Goal: Book appointment/travel/reservation

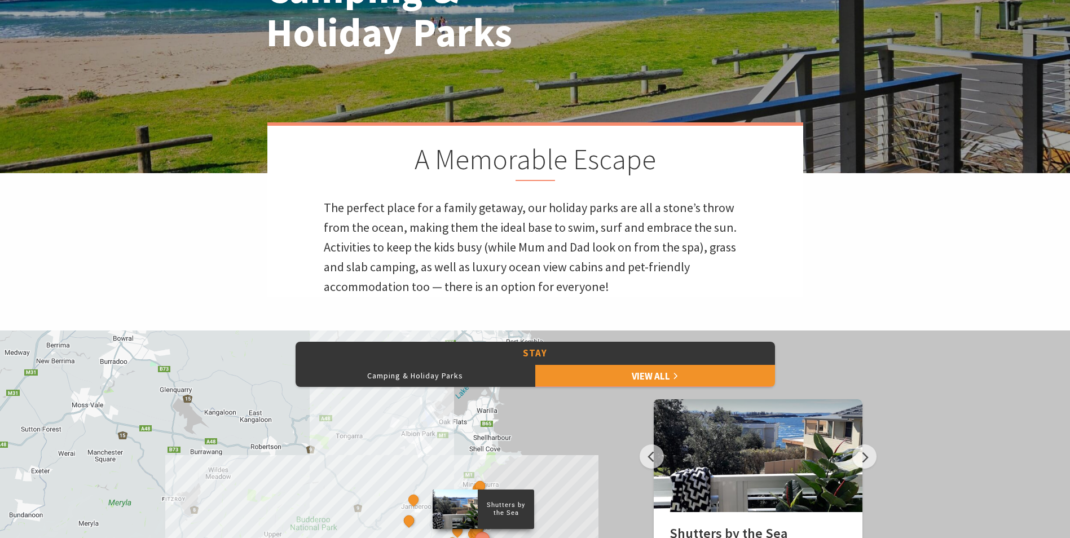
scroll to position [226, 0]
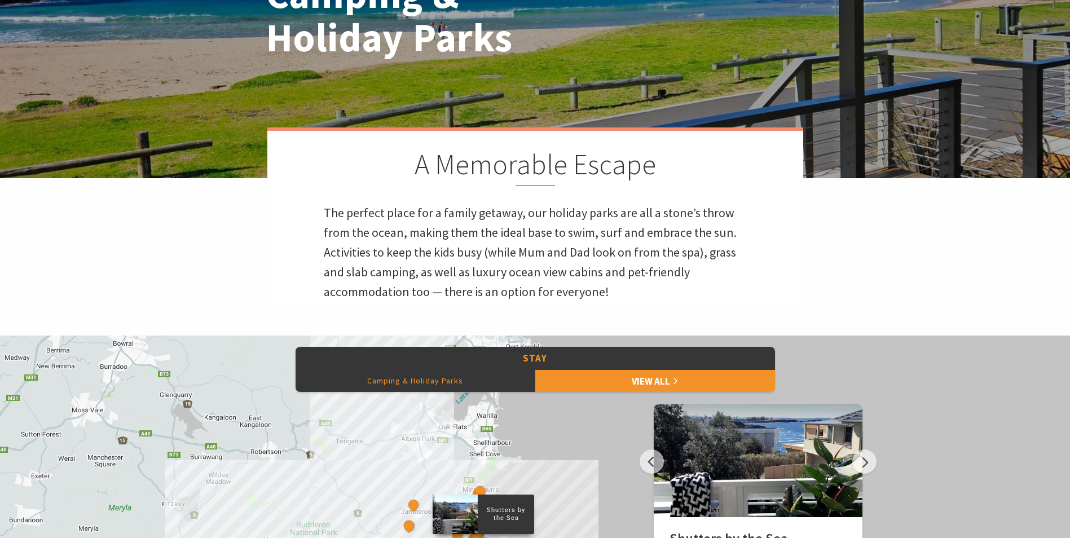
click at [443, 379] on button "Camping & Holiday Parks" at bounding box center [416, 380] width 240 height 23
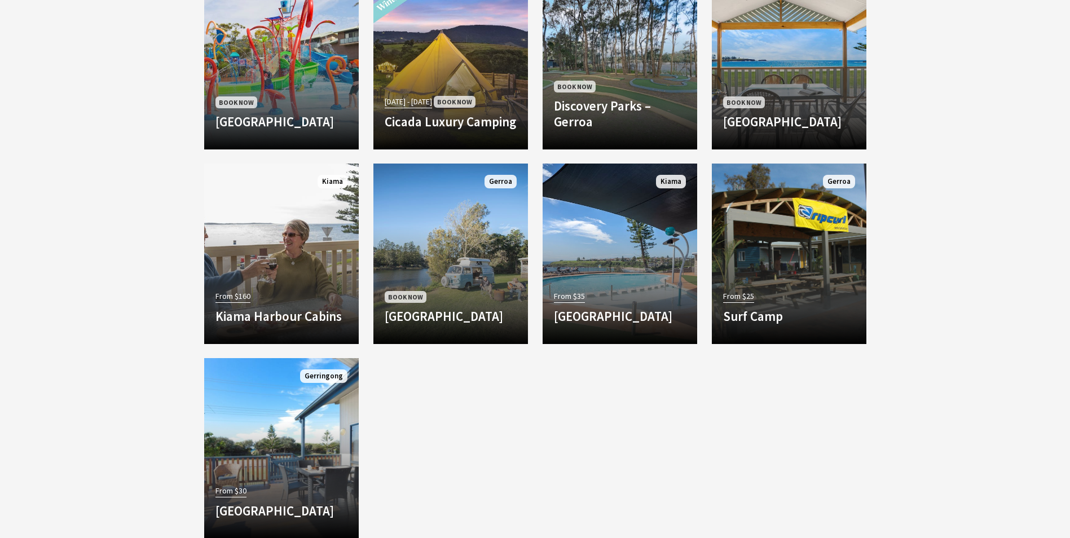
scroll to position [1072, 0]
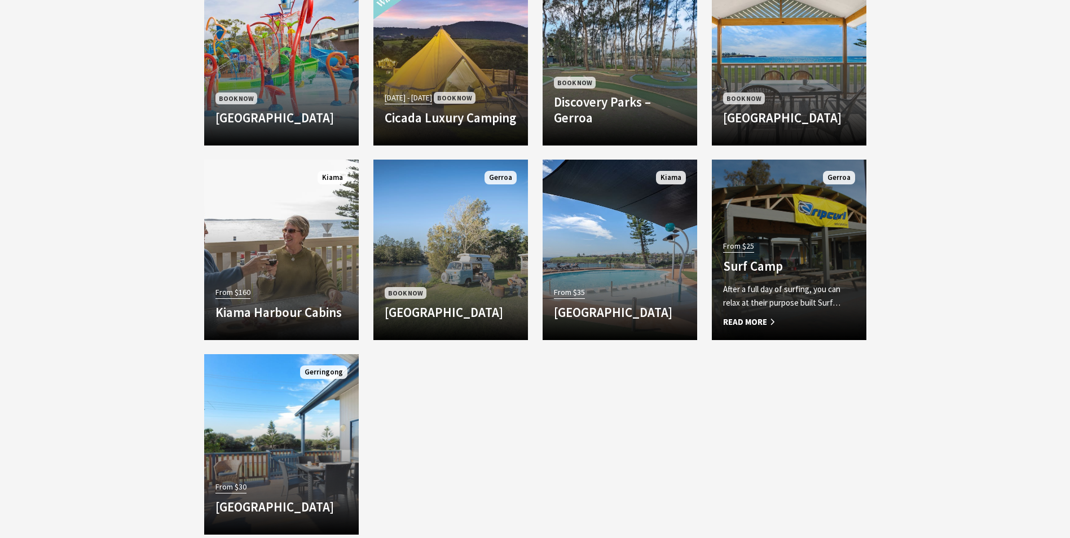
click at [773, 271] on h4 "Surf Camp" at bounding box center [789, 266] width 132 height 16
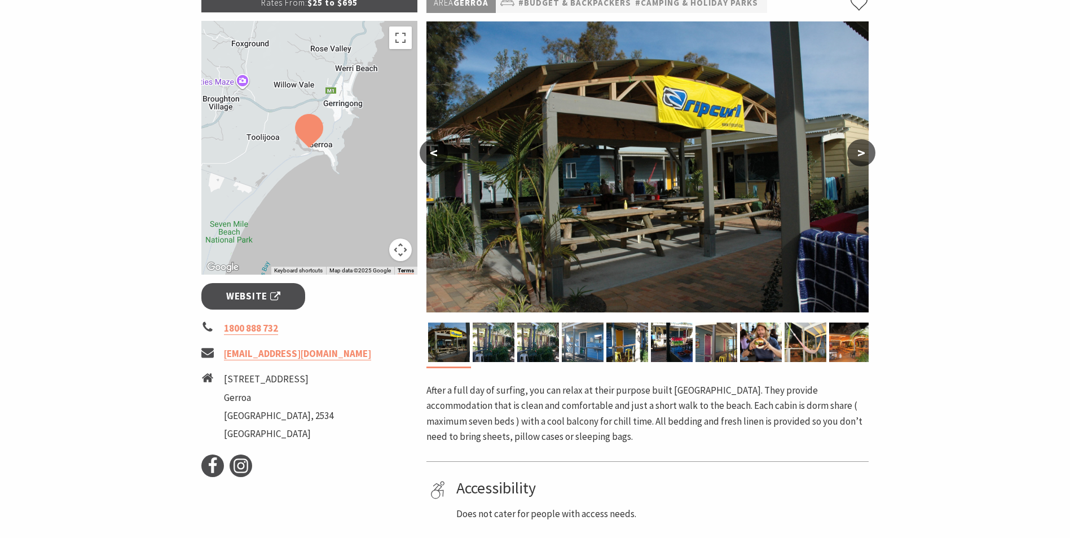
scroll to position [169, 0]
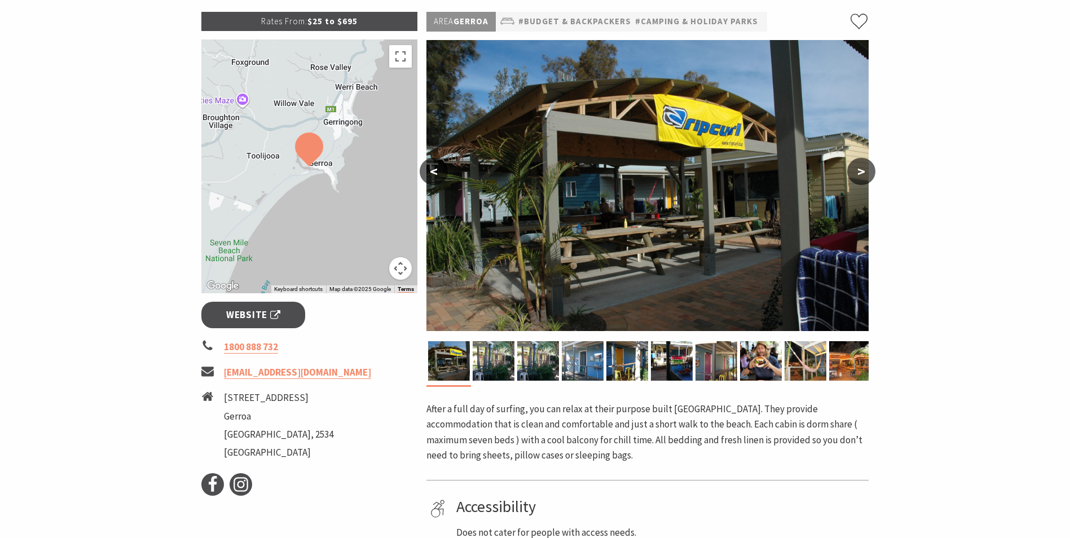
click at [858, 171] on button ">" at bounding box center [861, 171] width 28 height 27
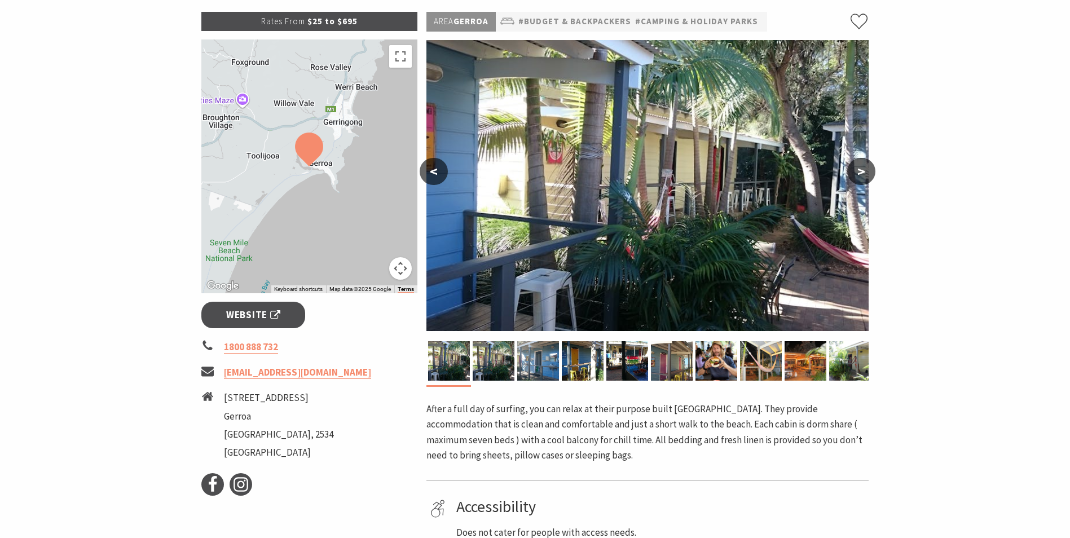
click at [858, 171] on button ">" at bounding box center [861, 171] width 28 height 27
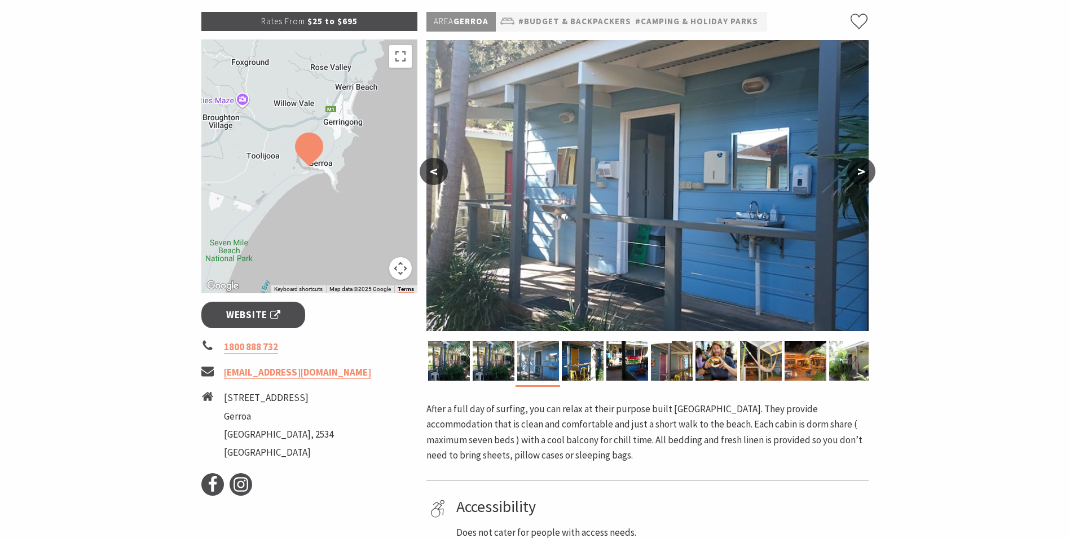
click at [858, 171] on button ">" at bounding box center [861, 171] width 28 height 27
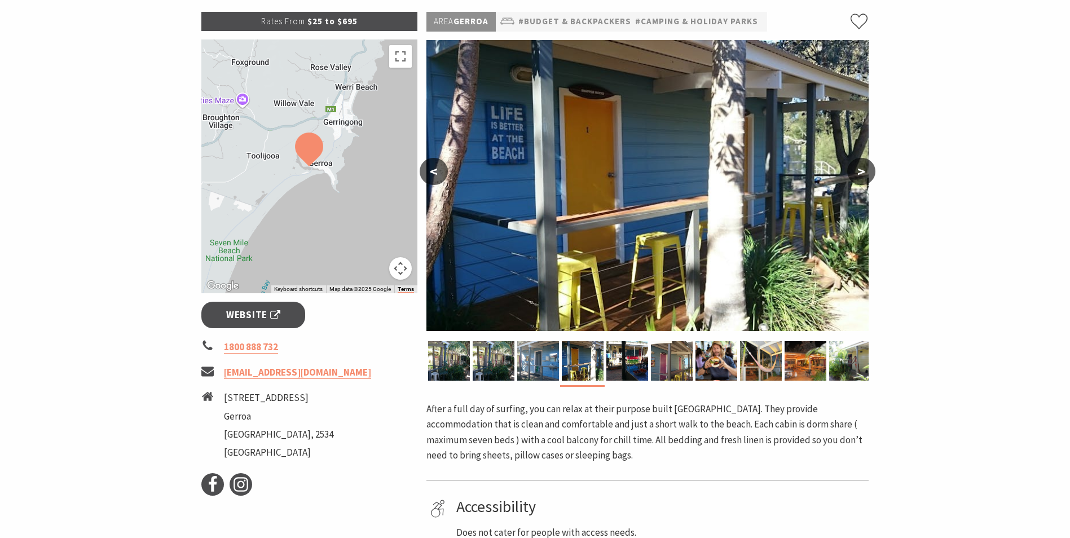
click at [858, 171] on button ">" at bounding box center [861, 171] width 28 height 27
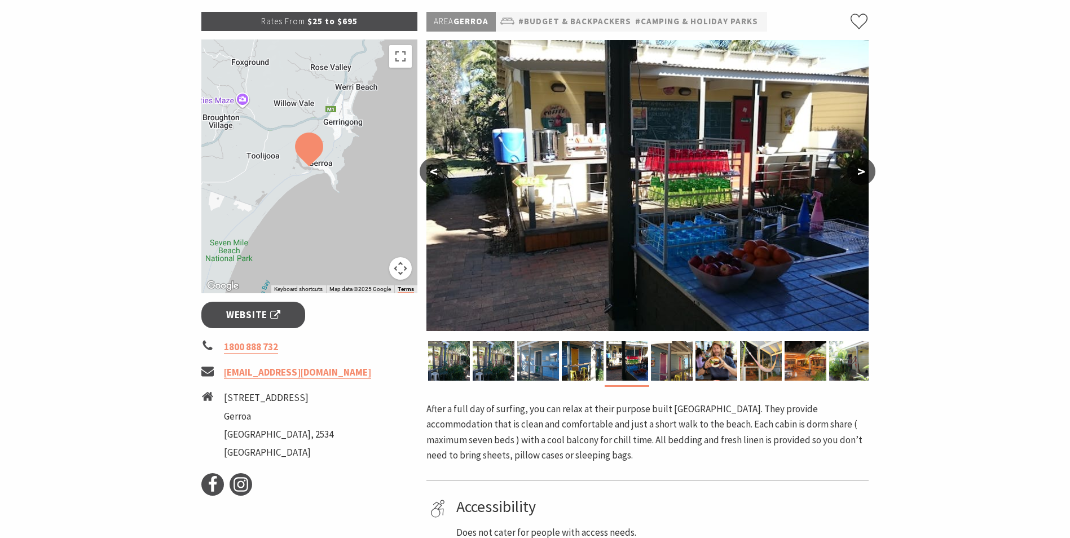
click at [858, 171] on button ">" at bounding box center [861, 171] width 28 height 27
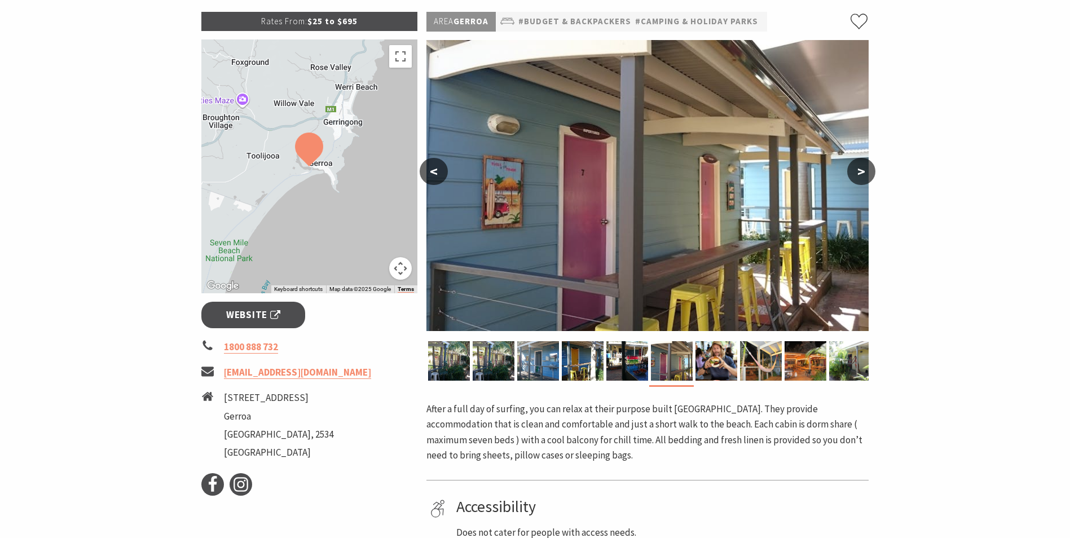
click at [858, 171] on button ">" at bounding box center [861, 171] width 28 height 27
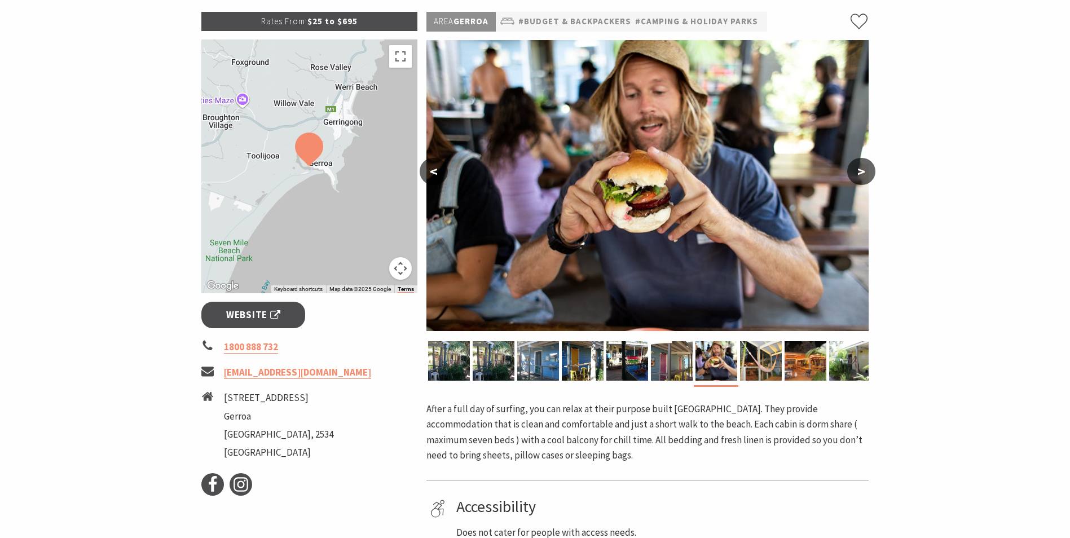
click at [858, 171] on button ">" at bounding box center [861, 171] width 28 height 27
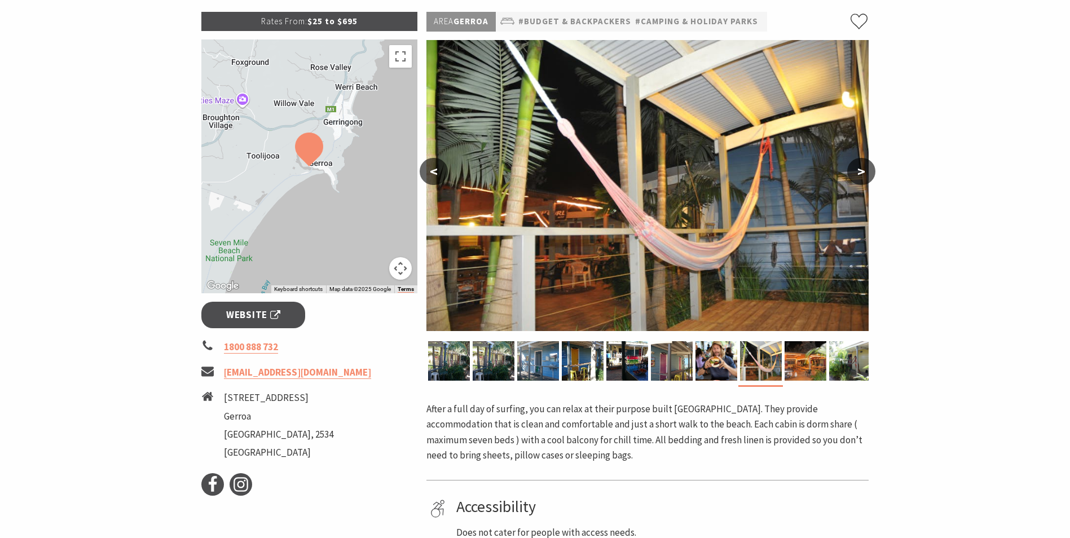
click at [858, 171] on button ">" at bounding box center [861, 171] width 28 height 27
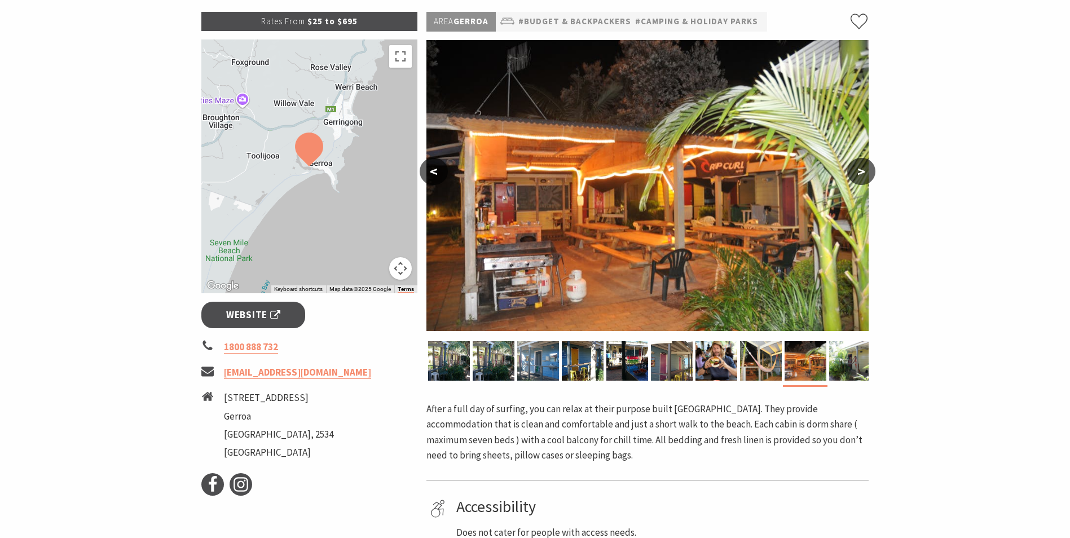
click at [858, 171] on button ">" at bounding box center [861, 171] width 28 height 27
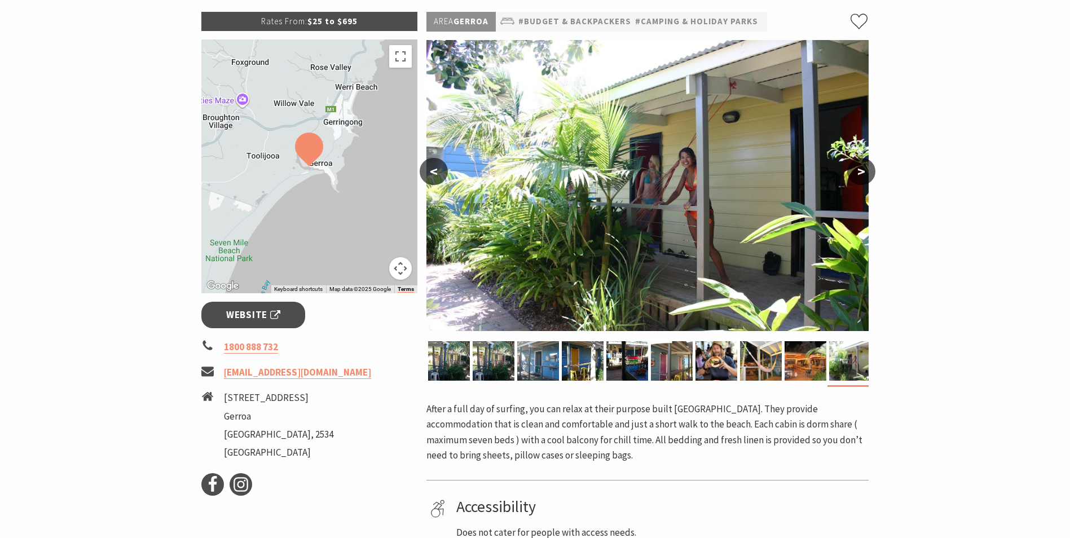
click at [858, 171] on button ">" at bounding box center [861, 171] width 28 height 27
click at [862, 170] on button ">" at bounding box center [861, 171] width 28 height 27
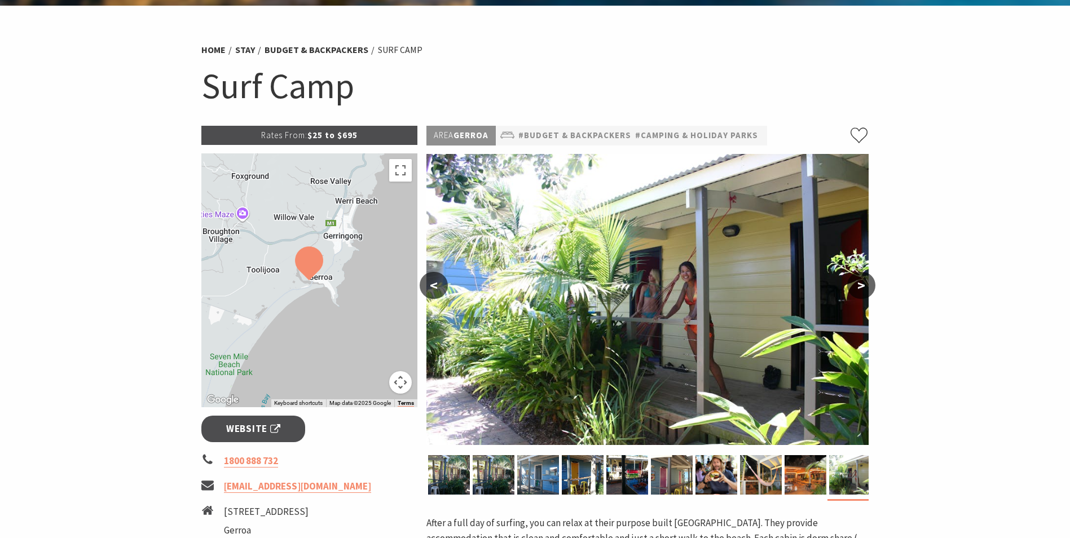
scroll to position [0, 0]
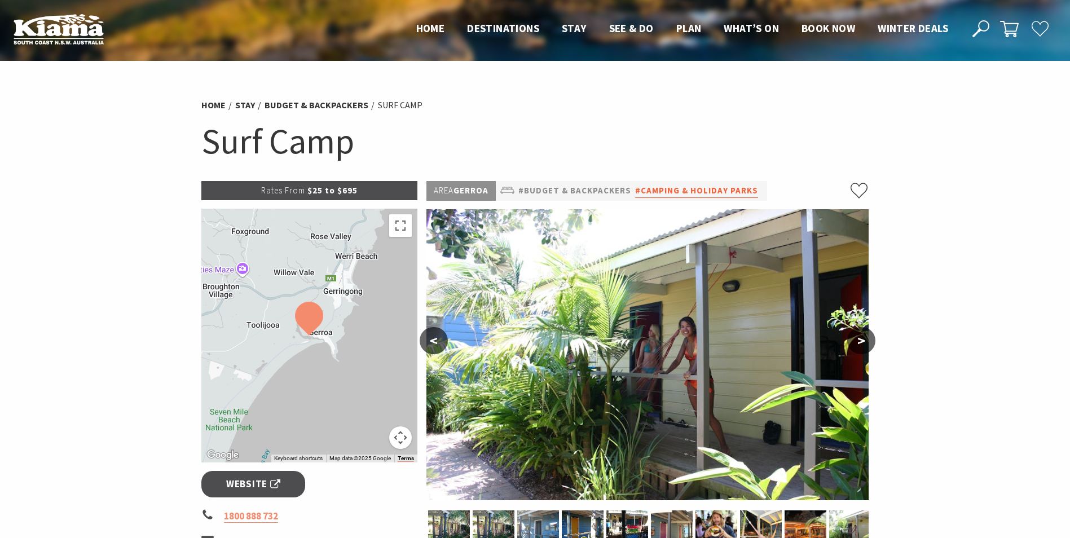
click at [671, 191] on link "#Camping & Holiday Parks" at bounding box center [696, 191] width 123 height 14
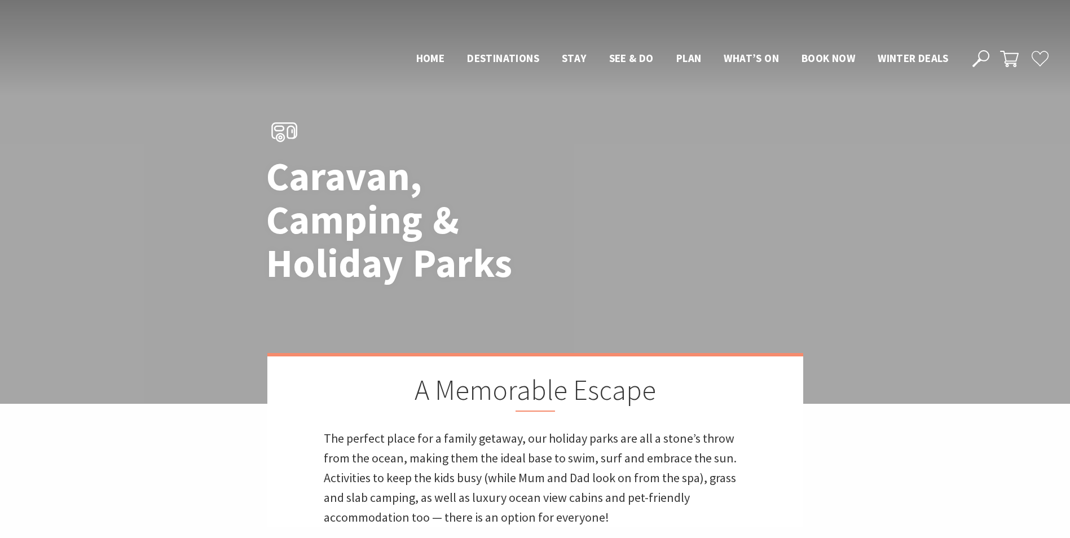
scroll to position [1072, 0]
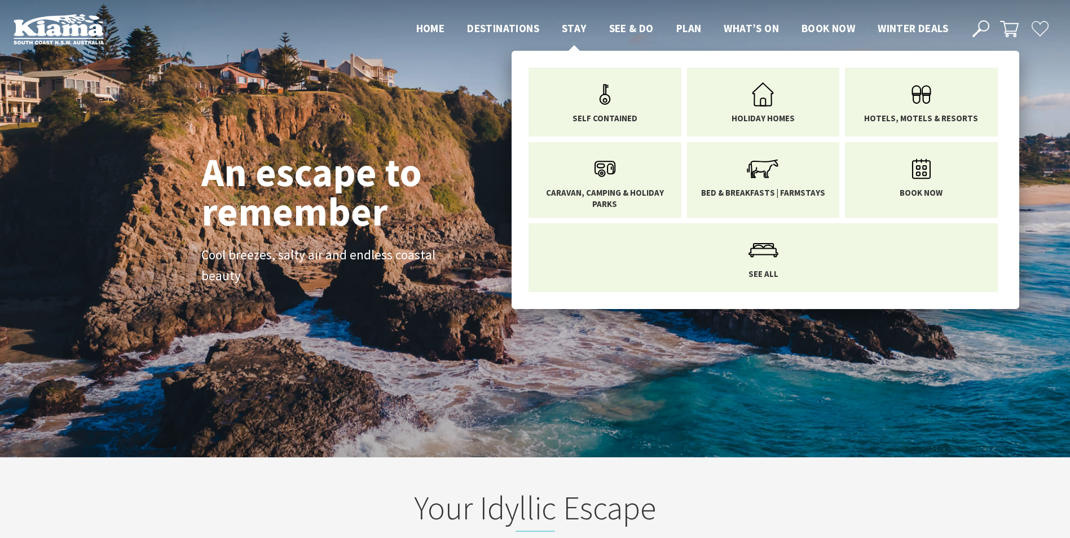
scroll to position [17, 1078]
click at [575, 32] on span "Stay" at bounding box center [574, 28] width 25 height 14
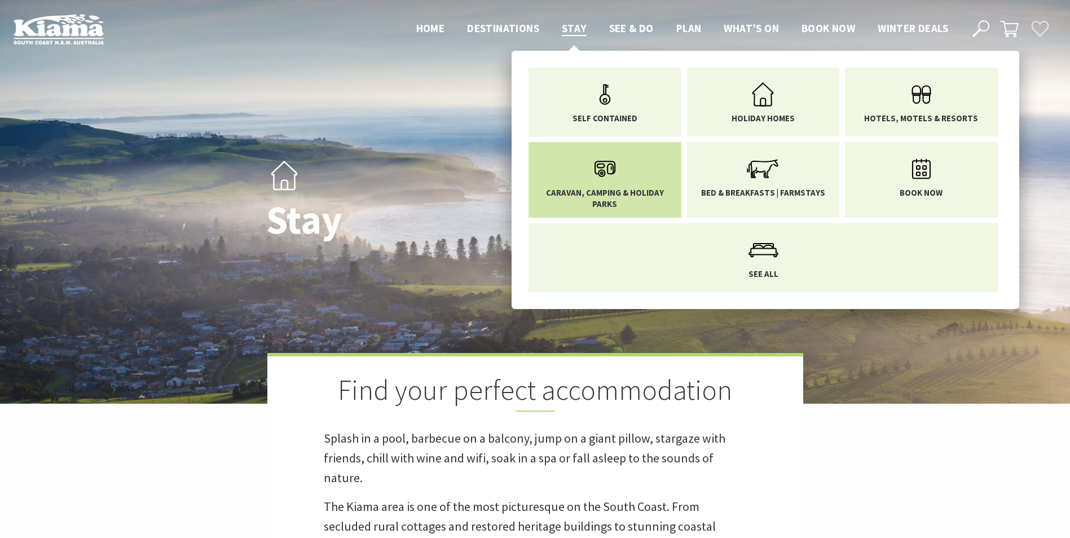
click at [613, 177] on icon "Main Menu" at bounding box center [605, 169] width 37 height 37
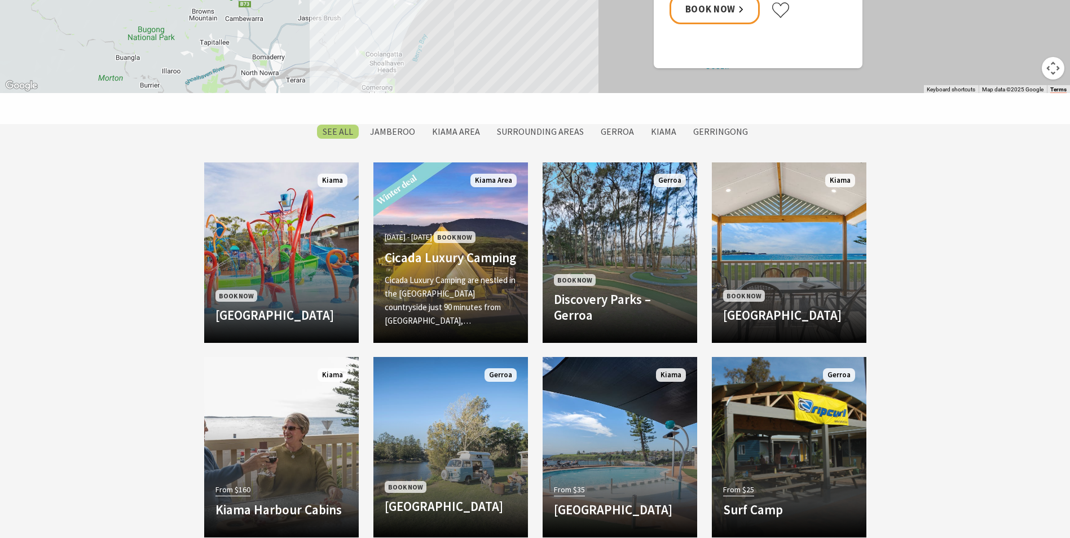
scroll to position [902, 0]
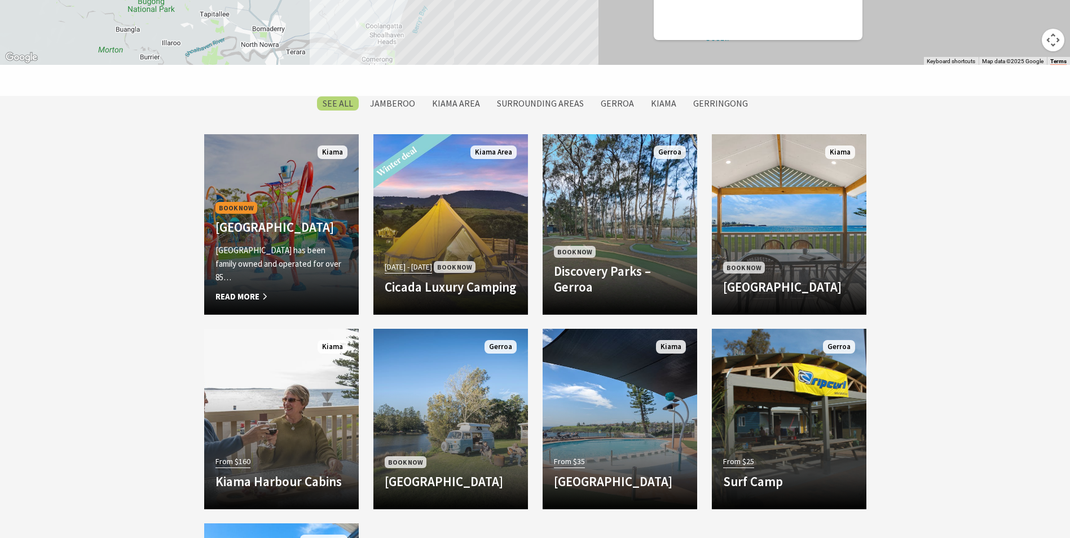
click at [250, 219] on h4 "[GEOGRAPHIC_DATA]" at bounding box center [281, 227] width 132 height 16
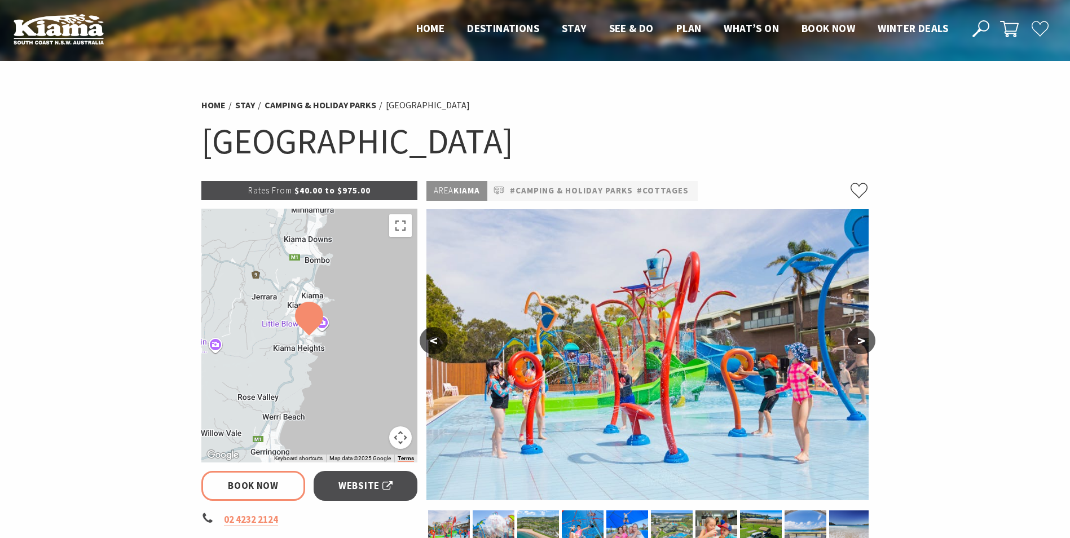
select select "3"
select select "2"
click at [858, 341] on button ">" at bounding box center [861, 340] width 28 height 27
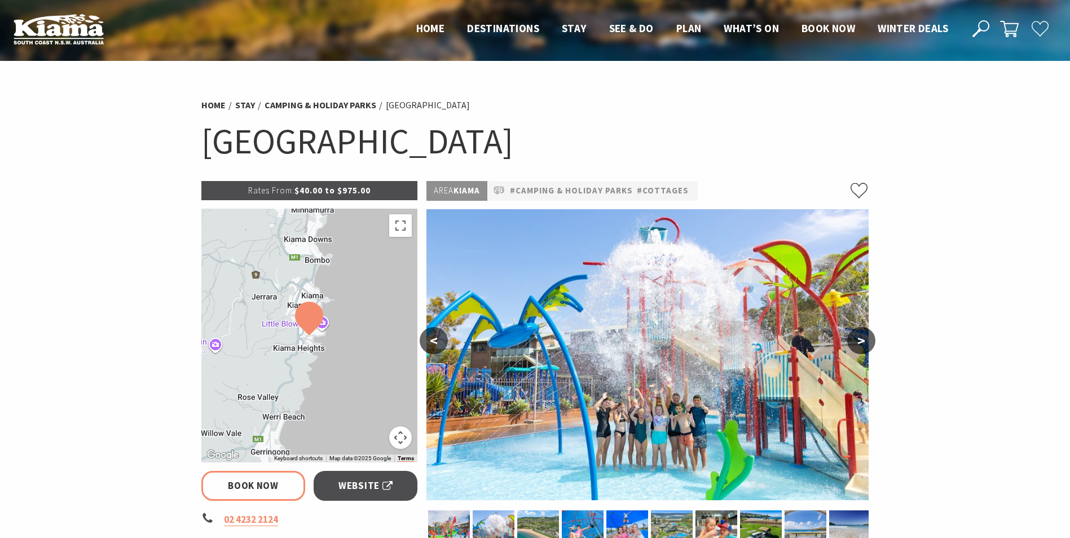
click at [858, 341] on button ">" at bounding box center [861, 340] width 28 height 27
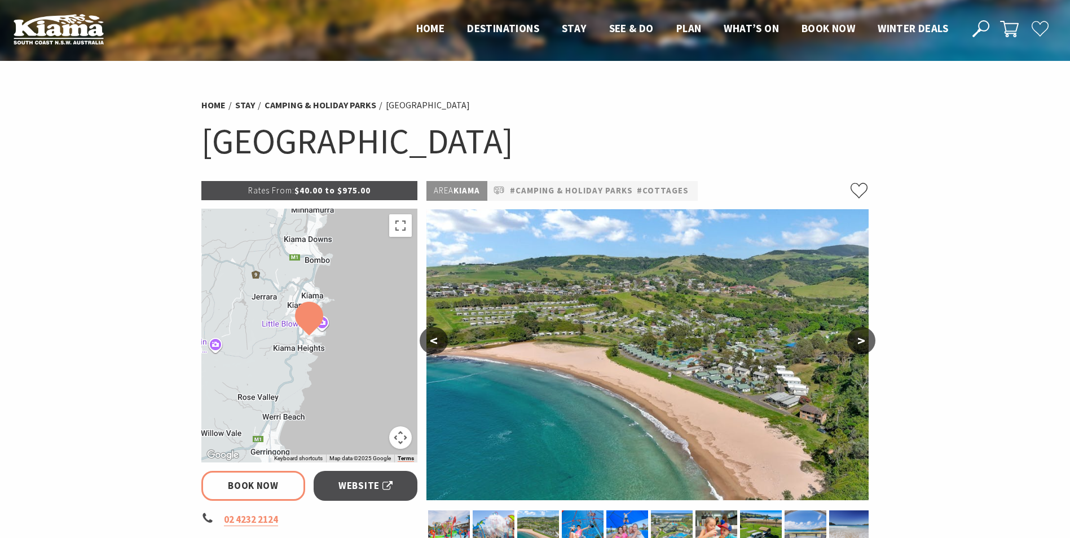
click at [858, 341] on button ">" at bounding box center [861, 340] width 28 height 27
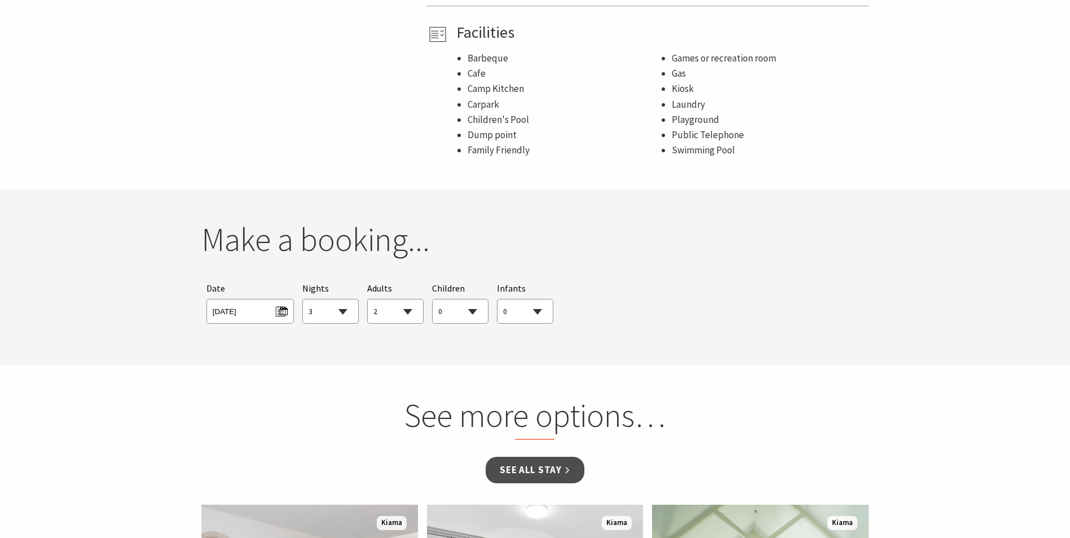
scroll to position [902, 0]
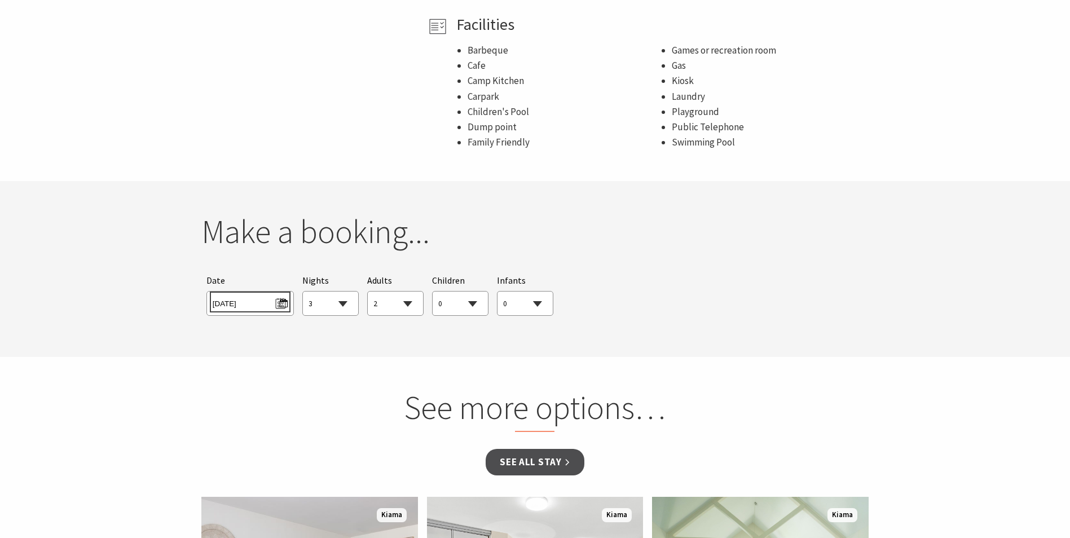
click at [283, 294] on span "Mon 01/09/2025" at bounding box center [250, 301] width 75 height 15
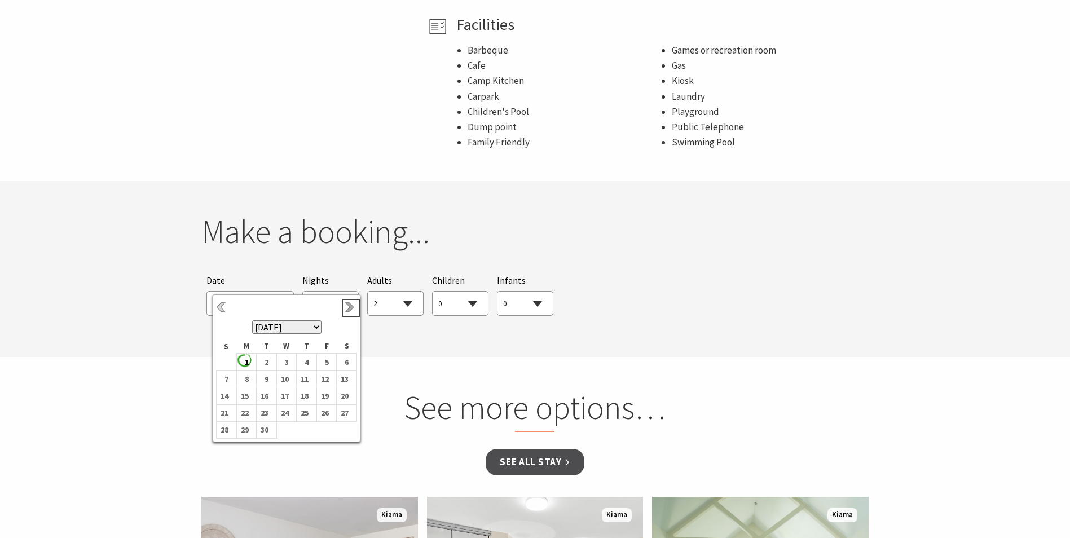
click at [349, 306] on link "Next" at bounding box center [351, 308] width 12 height 12
click at [222, 313] on link "Previous" at bounding box center [222, 308] width 12 height 12
select select "3"
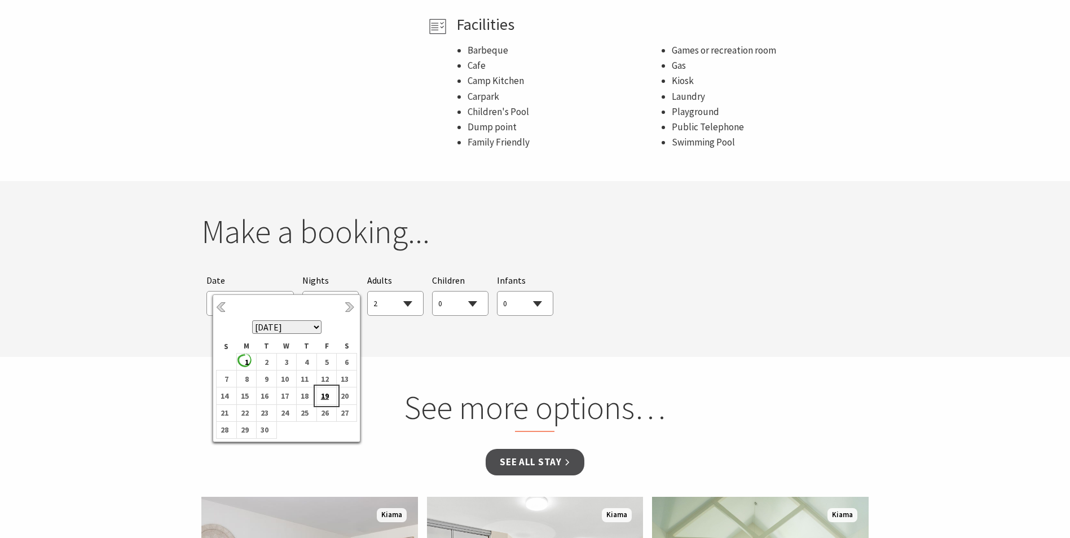
click at [324, 396] on b "19" at bounding box center [324, 396] width 15 height 15
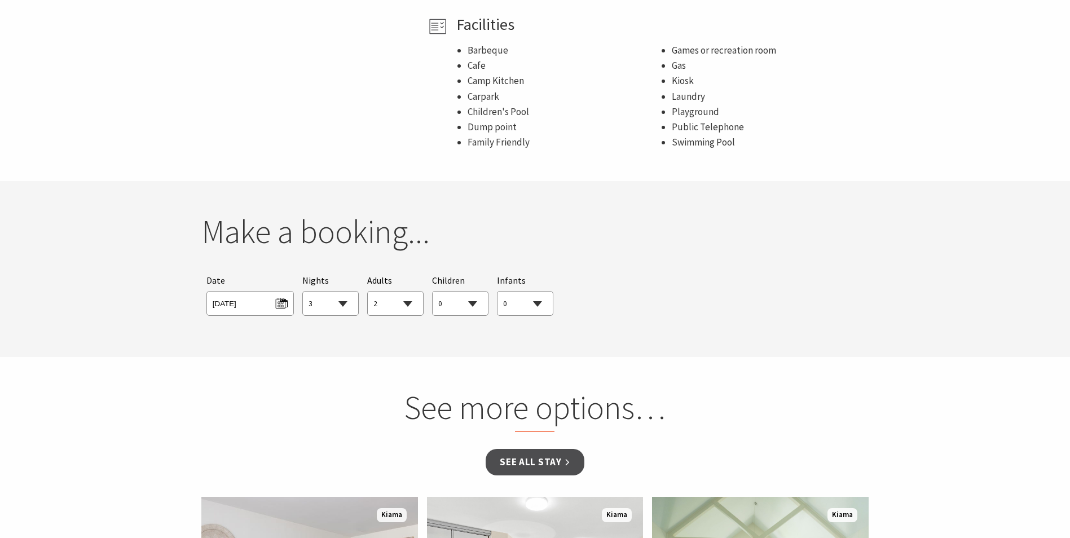
click at [473, 292] on select "0 1 2 3 4 5 6 7 8 9 10 11 12 13 14 15 16 17 18 19 20 21 22 23 24 25 26 27 28 29…" at bounding box center [460, 304] width 55 height 25
click at [544, 292] on select "0 1 2 3 4 5 6 7 8 9 10 11 12 13 14 15 16 17 18 19 20 21 22 23 24 25 26 27 28 29…" at bounding box center [524, 304] width 55 height 25
select select "2"
click at [497, 292] on select "0 1 2 3 4 5 6 7 8 9 10 11 12 13 14 15 16 17 18 19 20 21 22 23 24 25 26 27 28 29…" at bounding box center [524, 304] width 55 height 25
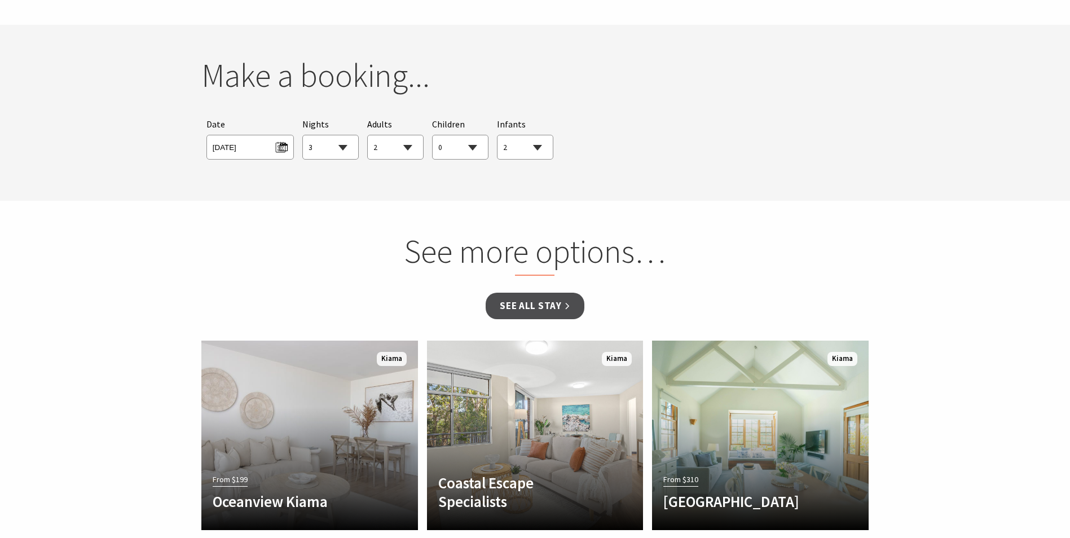
scroll to position [846, 0]
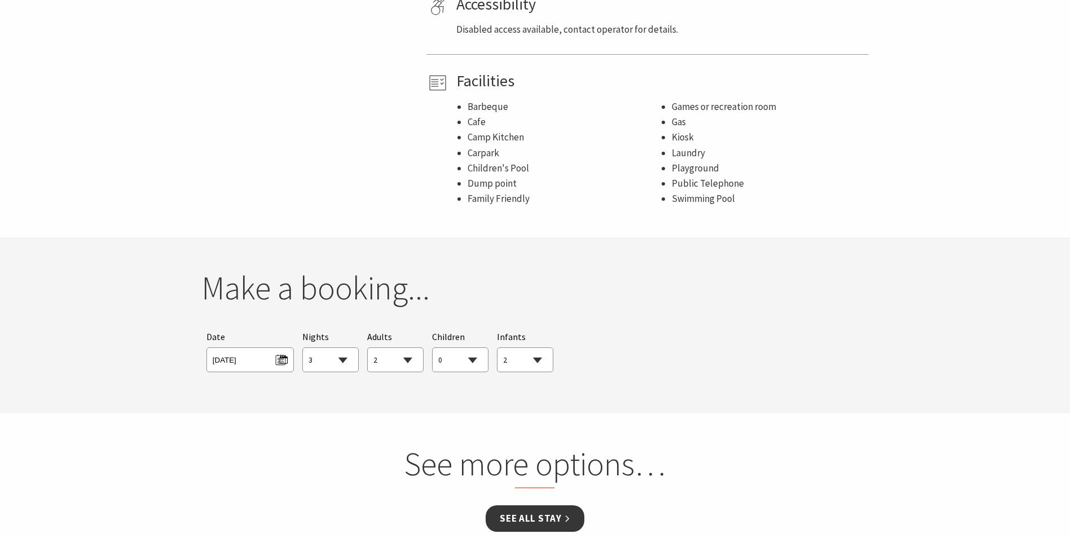
click at [532, 505] on link "See all Stay" at bounding box center [535, 518] width 98 height 27
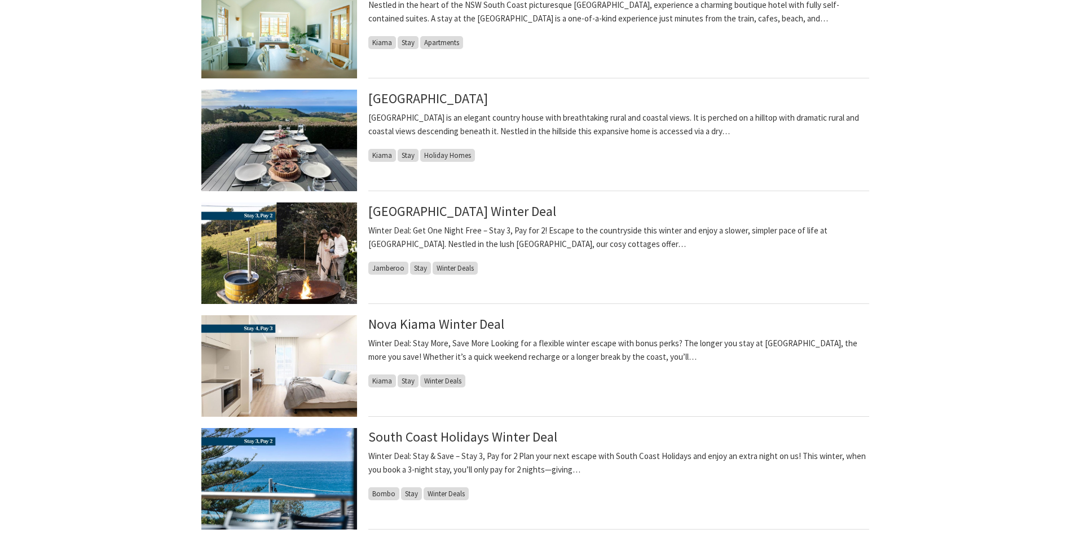
scroll to position [959, 0]
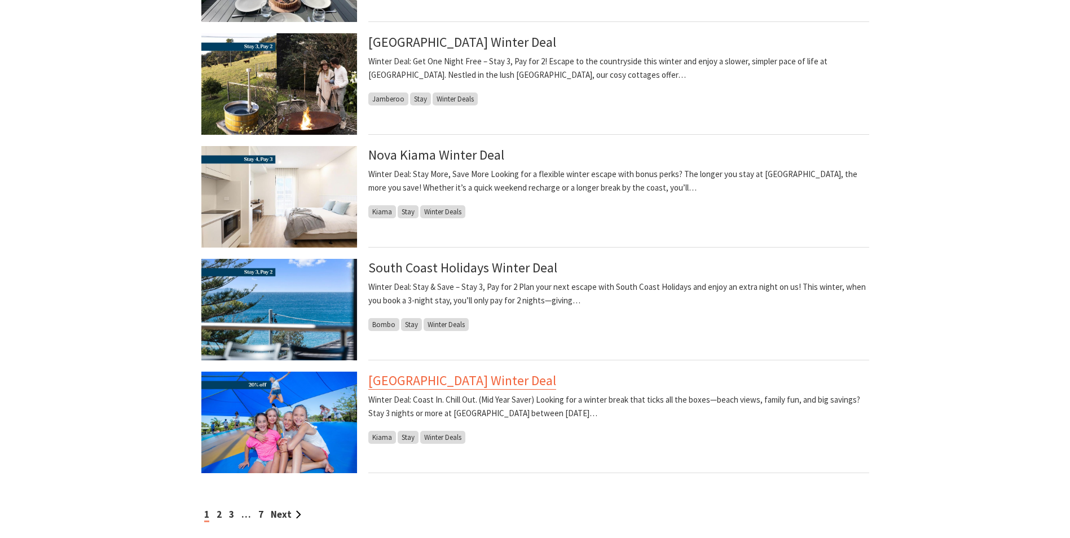
click at [474, 385] on link "[GEOGRAPHIC_DATA] Winter Deal" at bounding box center [462, 381] width 188 height 18
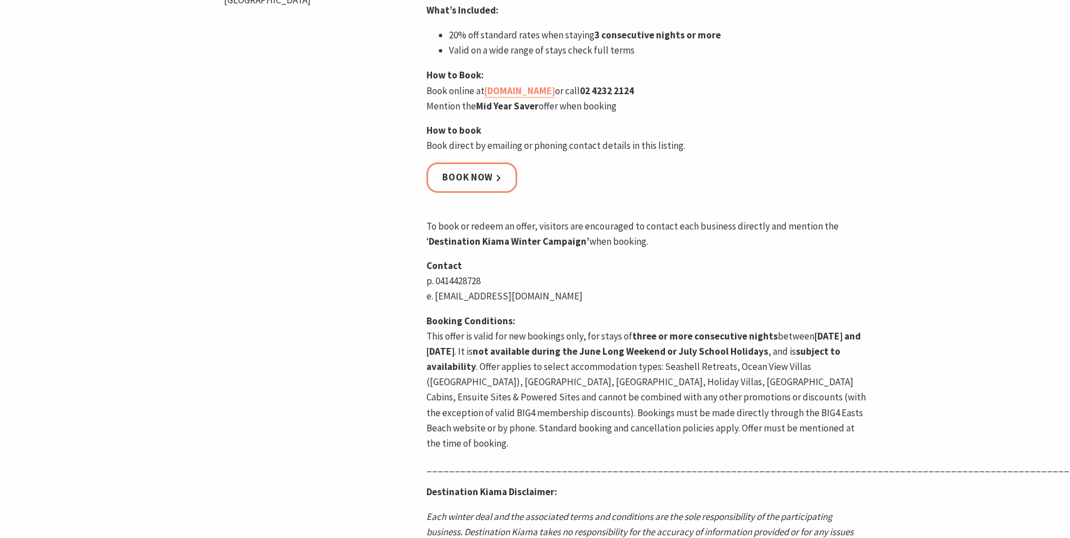
scroll to position [395, 0]
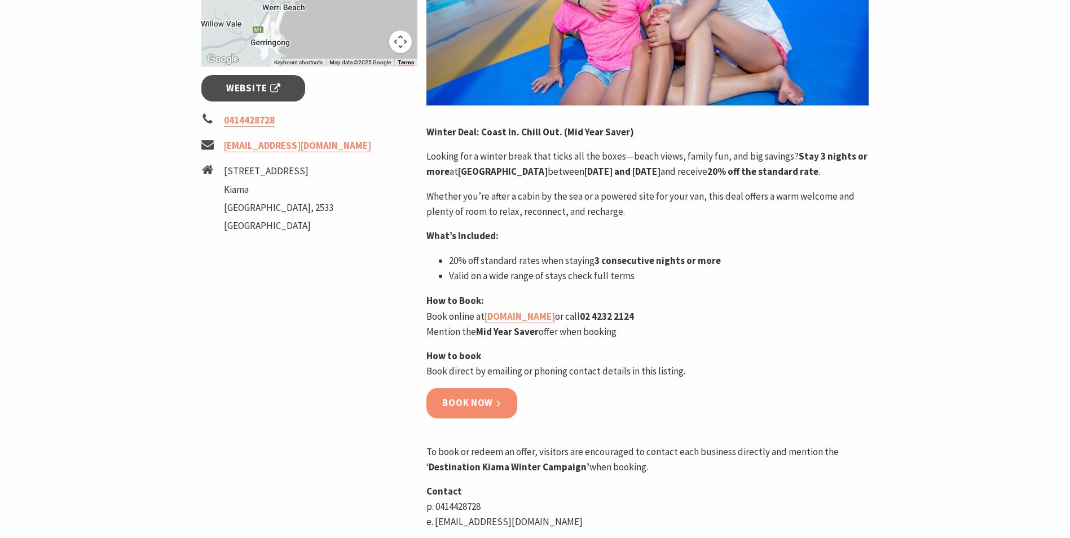
click at [464, 412] on link "Book now" at bounding box center [471, 403] width 91 height 30
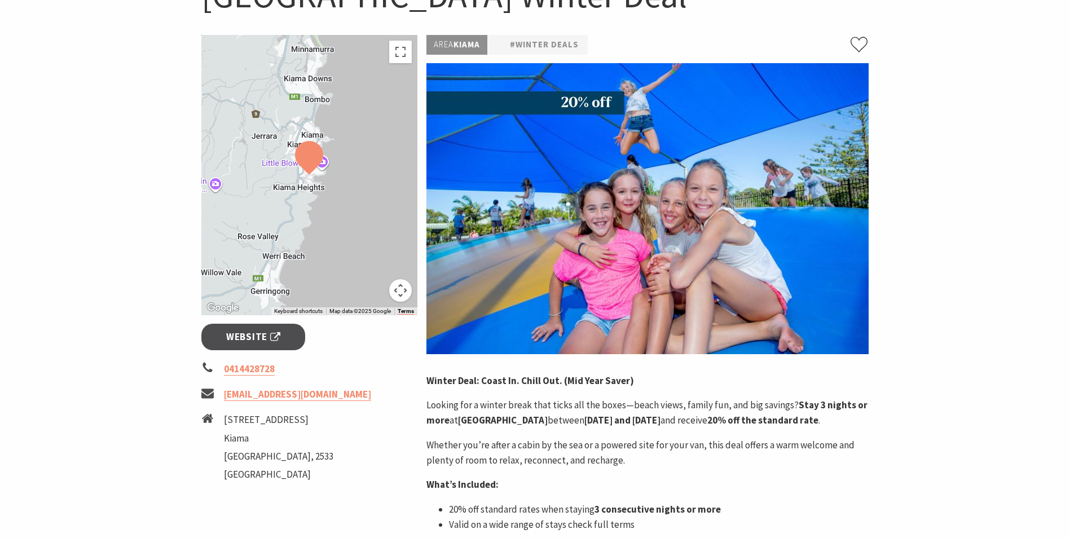
scroll to position [0, 0]
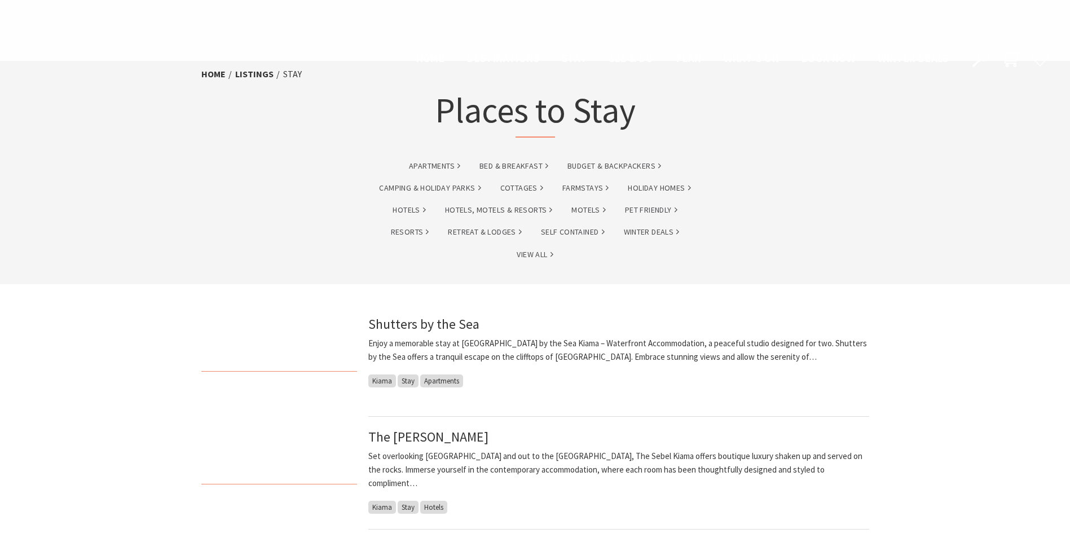
scroll to position [959, 0]
